Goal: Transaction & Acquisition: Purchase product/service

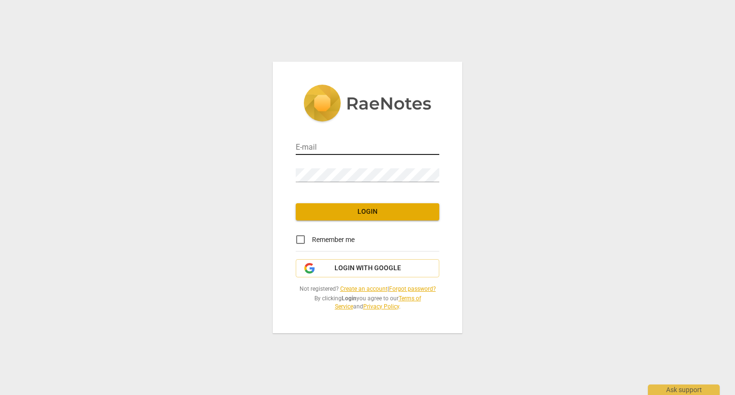
click at [310, 151] on input "email" at bounding box center [367, 148] width 143 height 14
drag, startPoint x: 353, startPoint y: 146, endPoint x: 255, endPoint y: 152, distance: 98.2
click at [255, 152] on div "E-mail [EMAIL_ADDRESS][DOMAIN_NAME] Password Login Remember me Login with Googl…" at bounding box center [367, 197] width 735 height 395
type input "[EMAIL_ADDRESS][DOMAIN_NAME]"
click at [301, 241] on input "Remember me" at bounding box center [300, 239] width 23 height 23
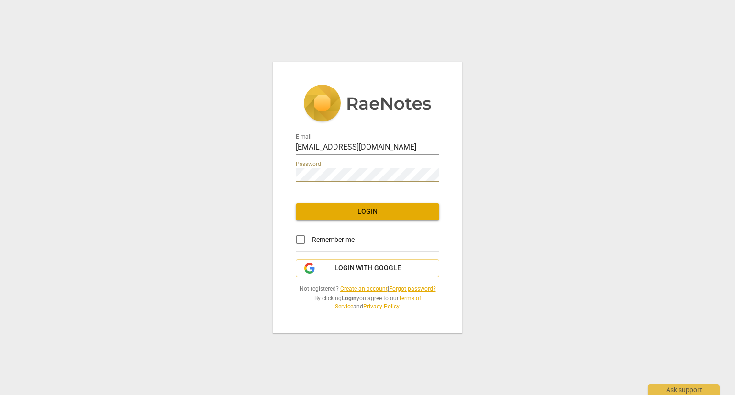
checkbox input "true"
click at [340, 215] on span "Login" at bounding box center [367, 212] width 128 height 10
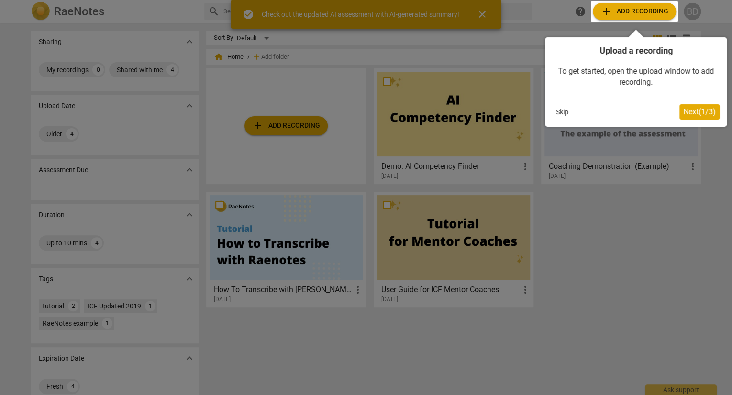
click at [622, 9] on div at bounding box center [634, 11] width 87 height 21
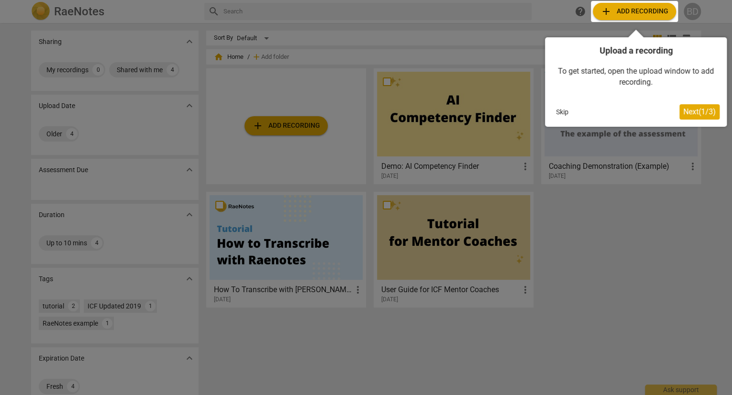
click at [696, 115] on span "Next ( 1 / 3 )" at bounding box center [699, 111] width 33 height 9
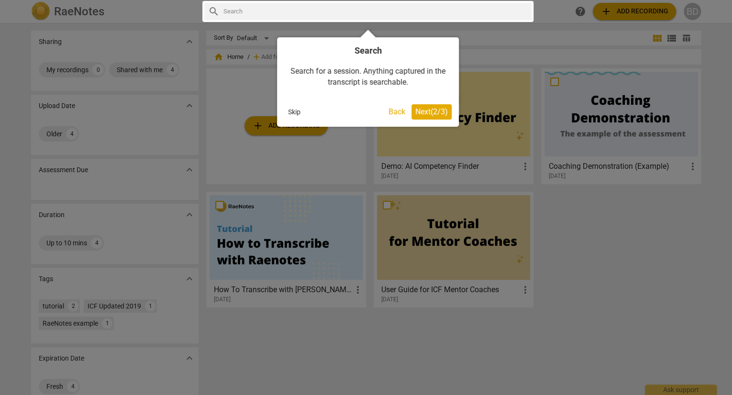
click at [425, 113] on span "Next ( 2 / 3 )" at bounding box center [431, 111] width 33 height 9
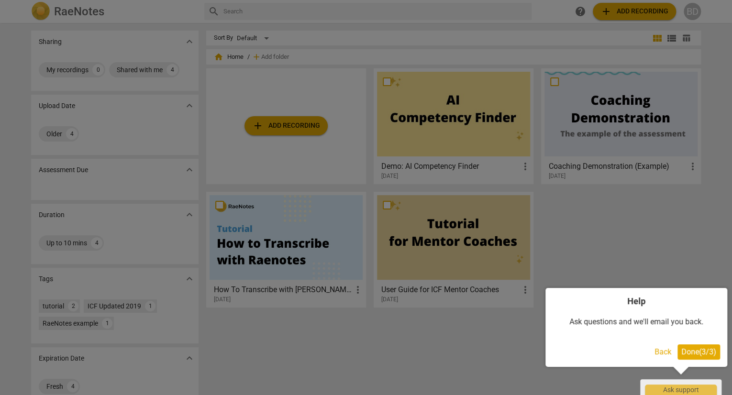
click at [689, 347] on span "Done ( 3 / 3 )" at bounding box center [698, 351] width 35 height 9
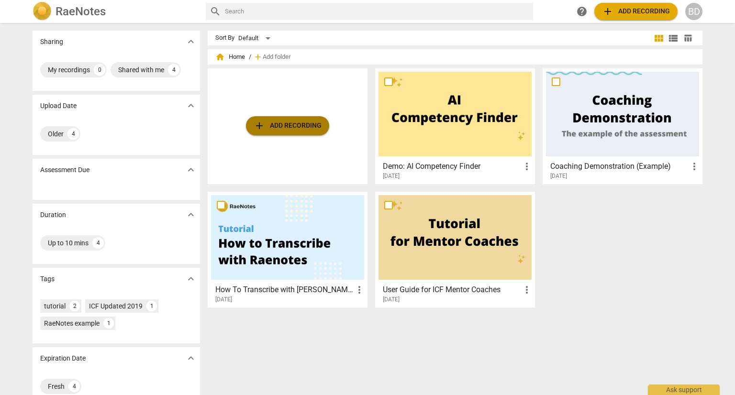
click at [308, 130] on span "add Add recording" at bounding box center [287, 125] width 68 height 11
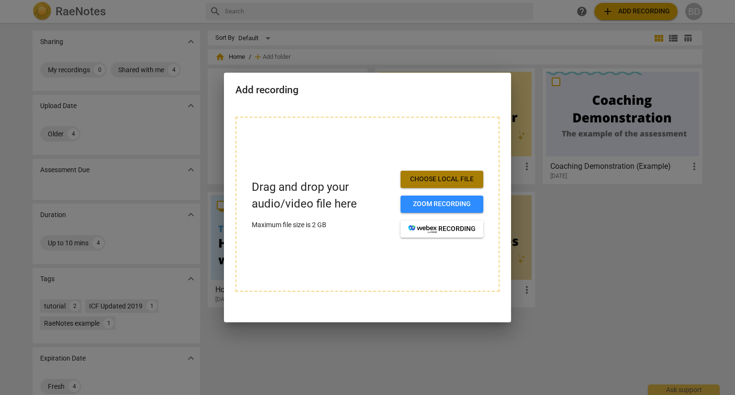
click at [426, 179] on span "Choose local file" at bounding box center [441, 180] width 67 height 10
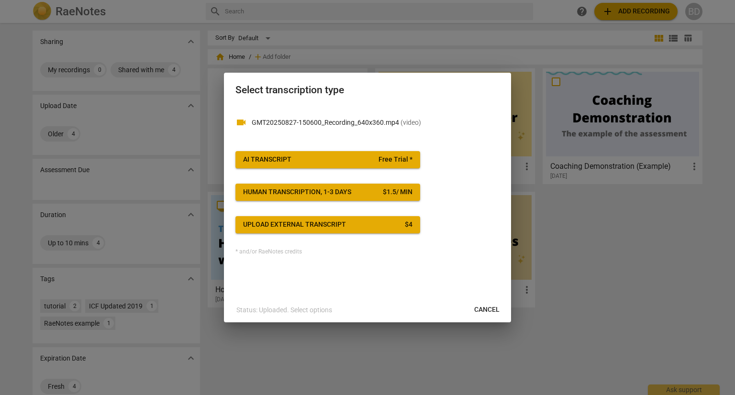
click at [347, 155] on span "AI Transcript Free Trial *" at bounding box center [327, 160] width 169 height 10
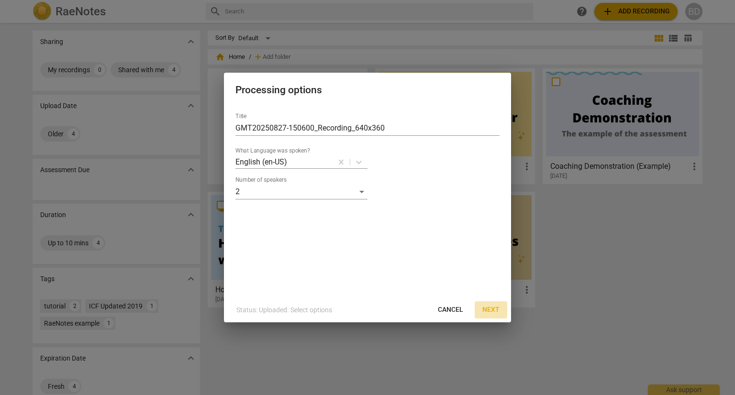
click at [495, 308] on span "Next" at bounding box center [490, 310] width 17 height 10
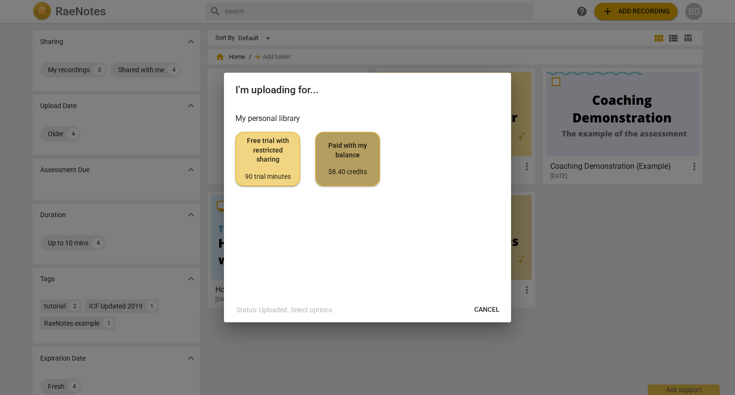
click at [335, 148] on span "Paid with my balance $8.40 credits" at bounding box center [347, 159] width 48 height 36
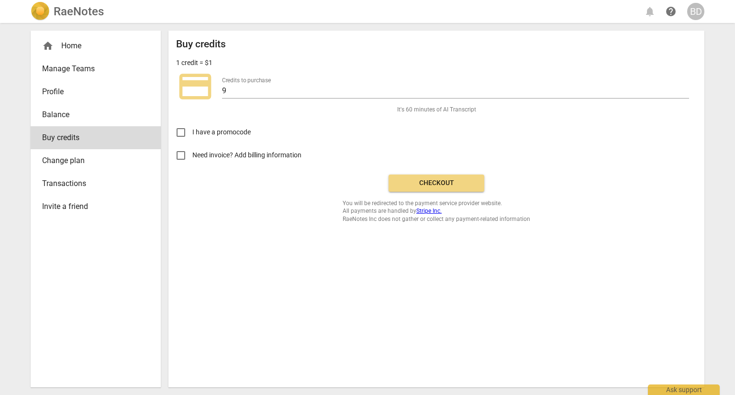
click at [177, 153] on input "Need invoice? Add billing information" at bounding box center [180, 155] width 23 height 23
checkbox input "true"
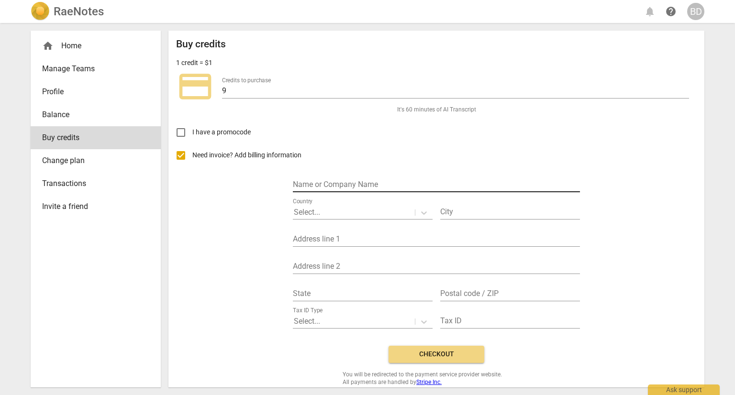
click at [335, 182] on input "text" at bounding box center [436, 185] width 287 height 14
type input "Calico Hill Collective"
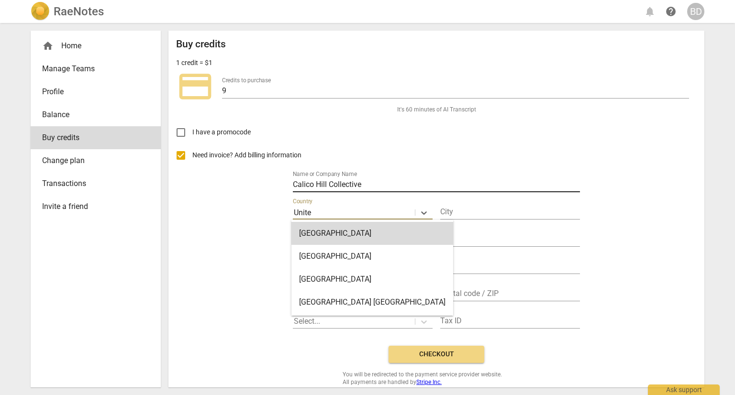
type input "United"
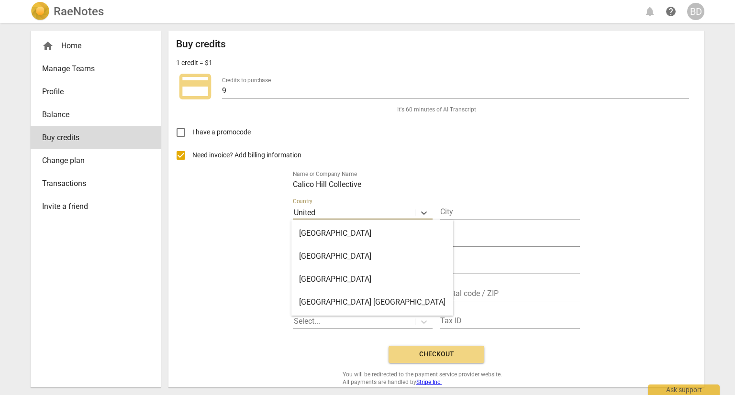
click at [353, 281] on div "[GEOGRAPHIC_DATA]" at bounding box center [372, 279] width 162 height 23
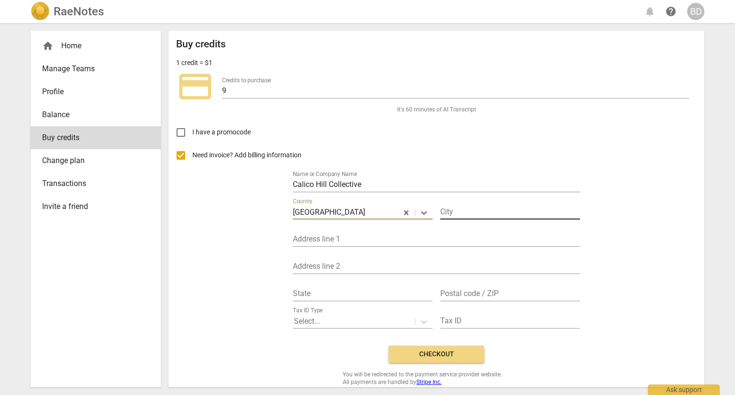
click at [443, 211] on input "text" at bounding box center [510, 213] width 140 height 14
type input "Columbia"
type input "[STREET_ADDRESS][PERSON_NAME]"
type input "MD"
type input "21045-5024"
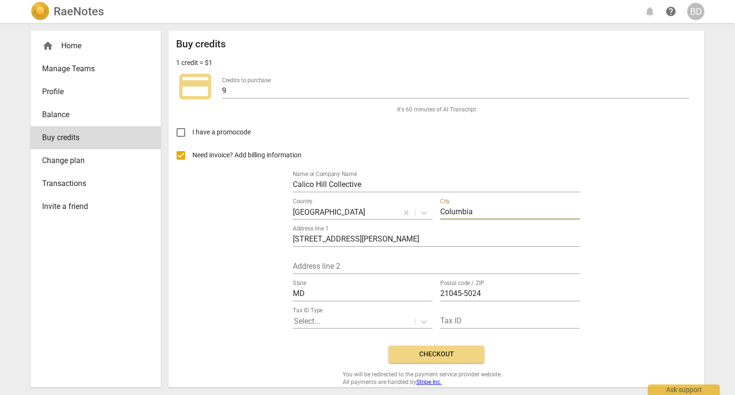
scroll to position [14, 0]
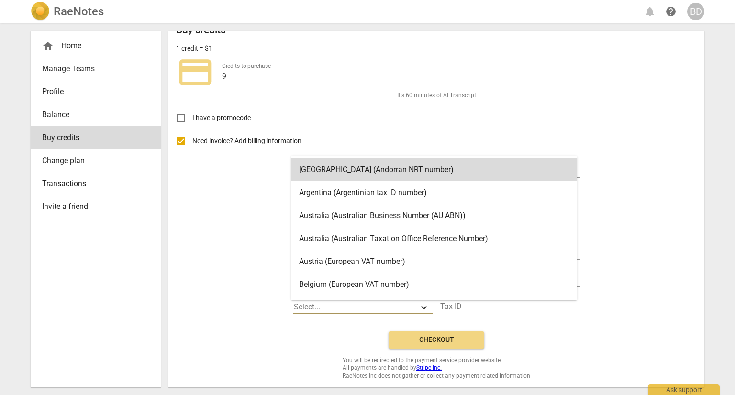
click at [419, 312] on div at bounding box center [423, 307] width 17 height 14
type input "un"
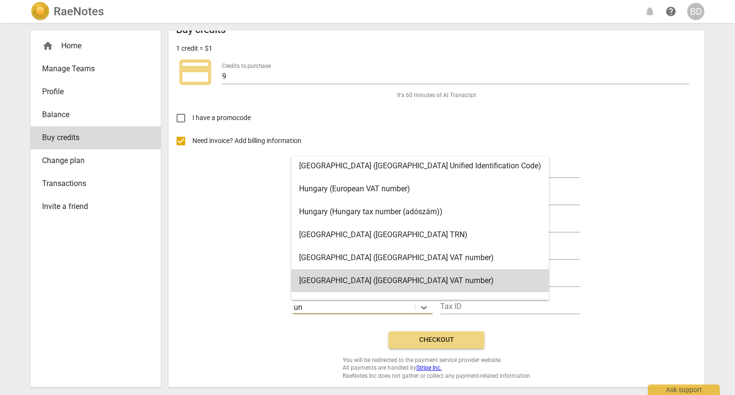
scroll to position [21, 0]
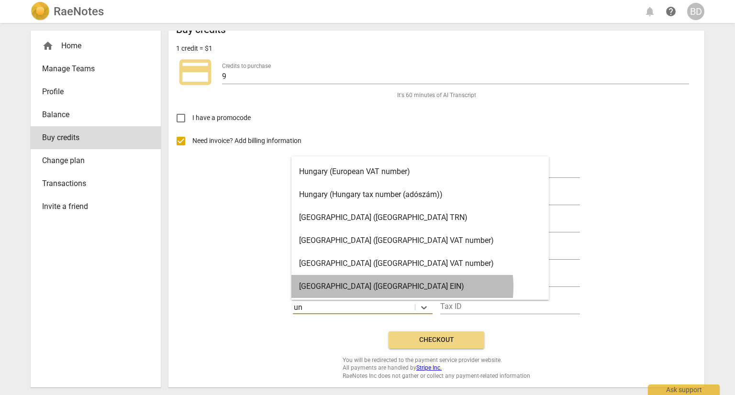
click at [402, 287] on div "[GEOGRAPHIC_DATA] ([GEOGRAPHIC_DATA] EIN)" at bounding box center [419, 286] width 257 height 23
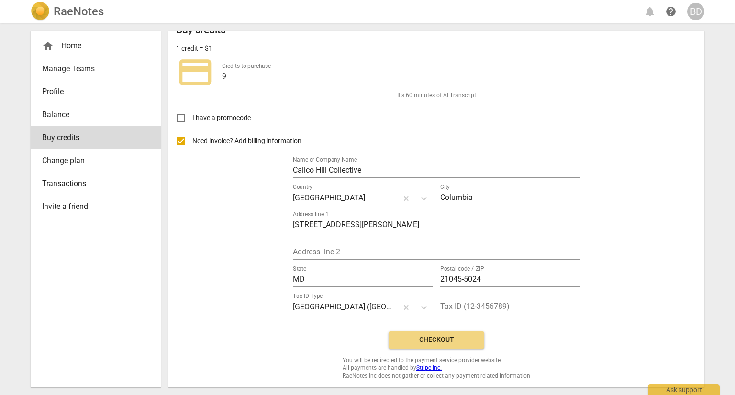
click at [462, 297] on div "Tax ID (12-3456789)" at bounding box center [510, 304] width 140 height 22
click at [463, 303] on input "text" at bounding box center [510, 307] width 140 height 14
paste input "8 3 0 9 3 2 0 0 8"
type input "8 3 0 9 3 2 0 0 8"
click at [455, 338] on span "Checkout" at bounding box center [436, 340] width 80 height 10
